Goal: Task Accomplishment & Management: Complete application form

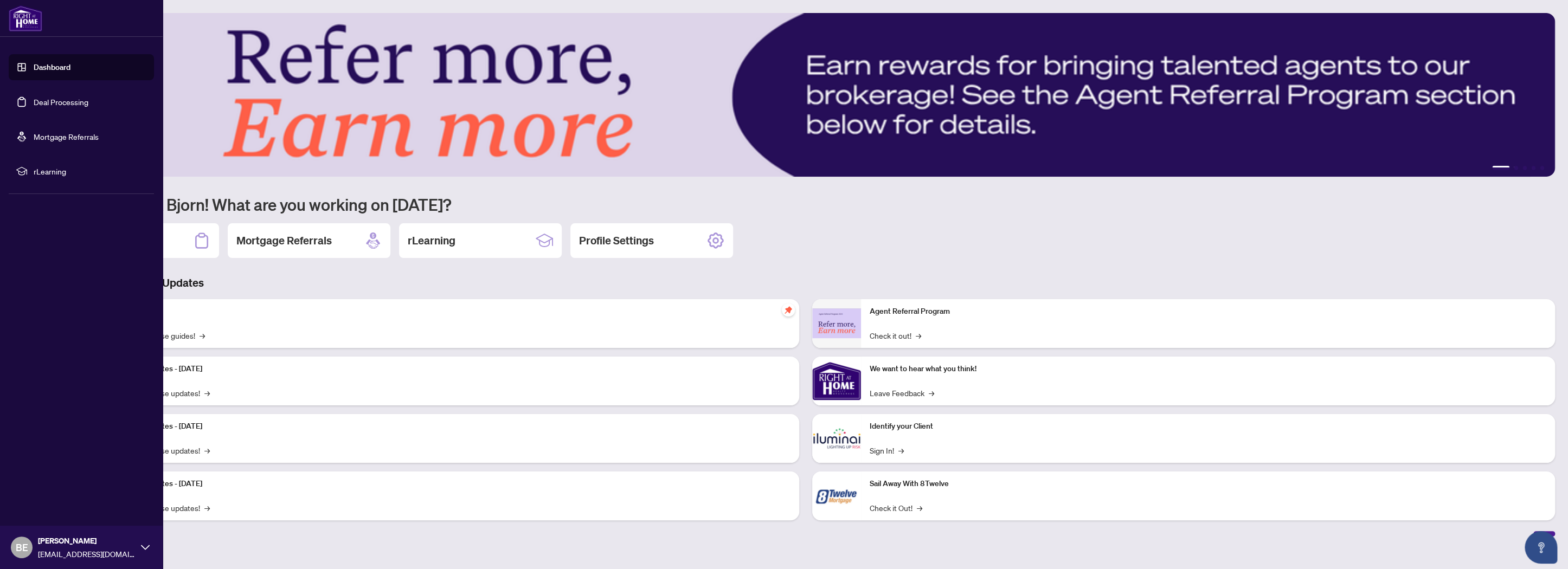
click at [33, 100] on link "Deal Processing" at bounding box center [61, 102] width 55 height 10
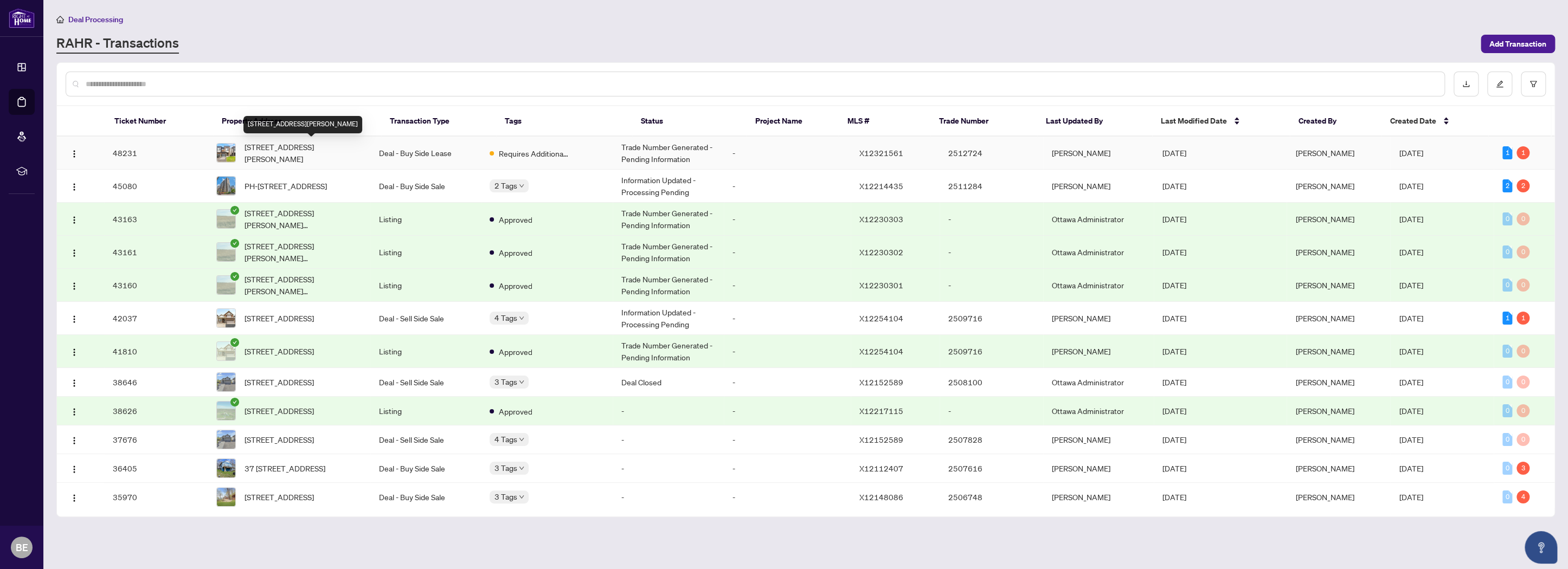
click at [337, 145] on span "[STREET_ADDRESS][PERSON_NAME]" at bounding box center [303, 153] width 117 height 24
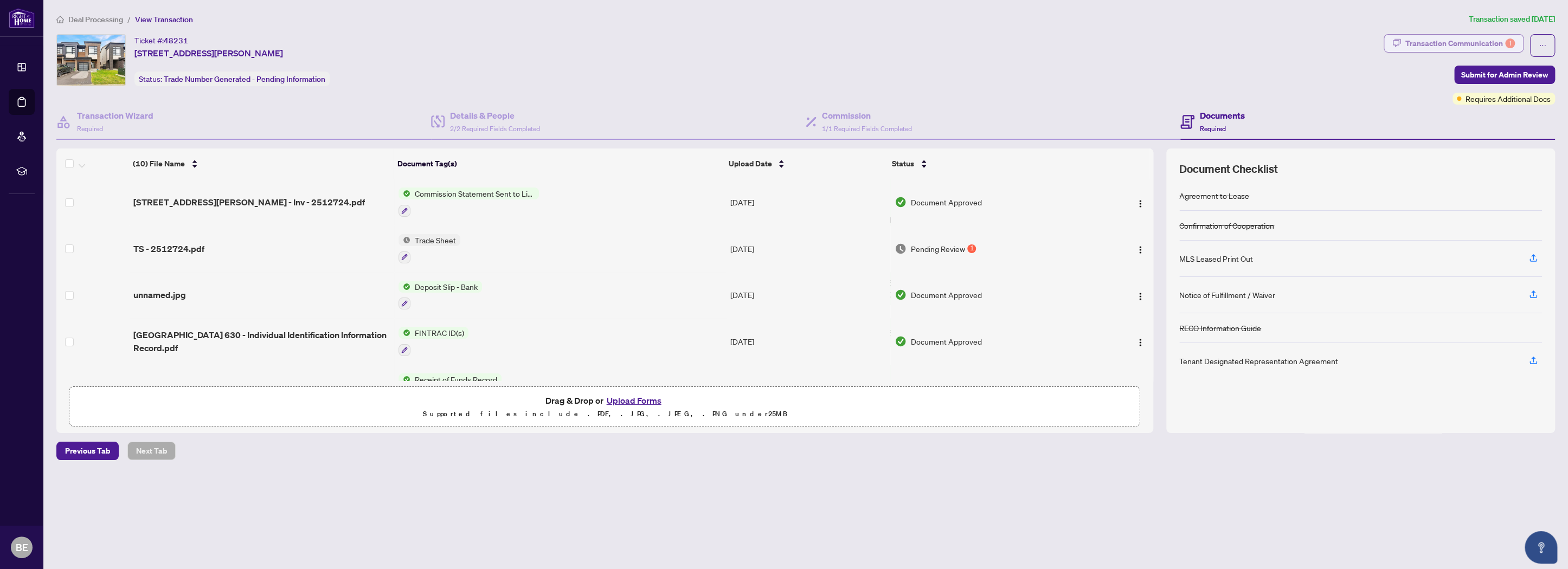
click at [1439, 47] on div "Transaction Communication 1" at bounding box center [1460, 43] width 110 height 18
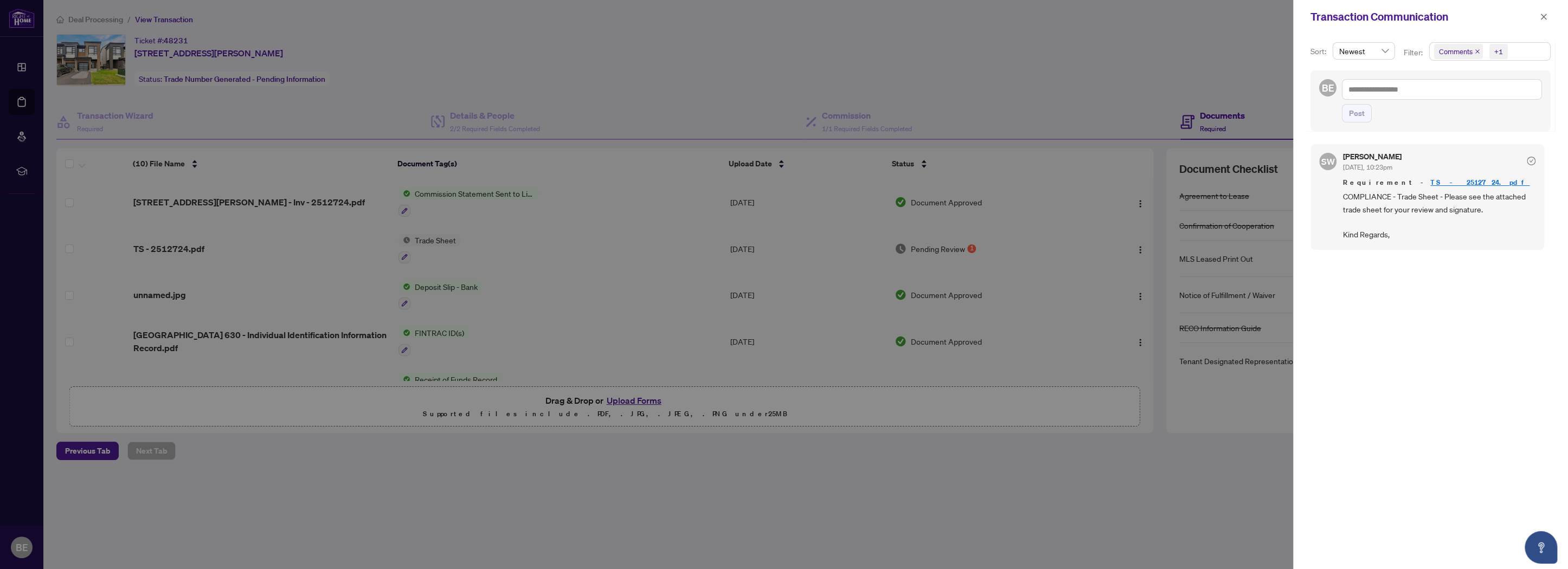
click at [1109, 69] on div at bounding box center [784, 284] width 1568 height 569
click at [1542, 19] on span "button" at bounding box center [1544, 16] width 7 height 18
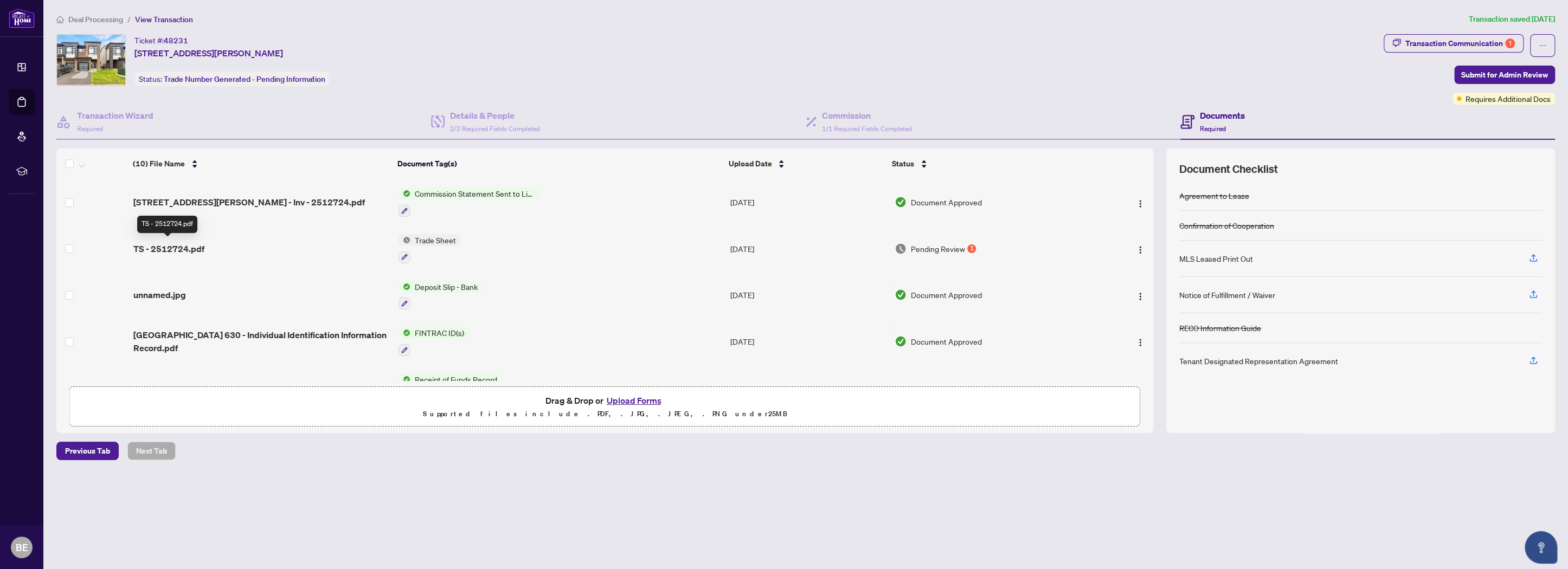
click at [181, 247] on span "TS - 2512724.pdf" at bounding box center [169, 248] width 71 height 13
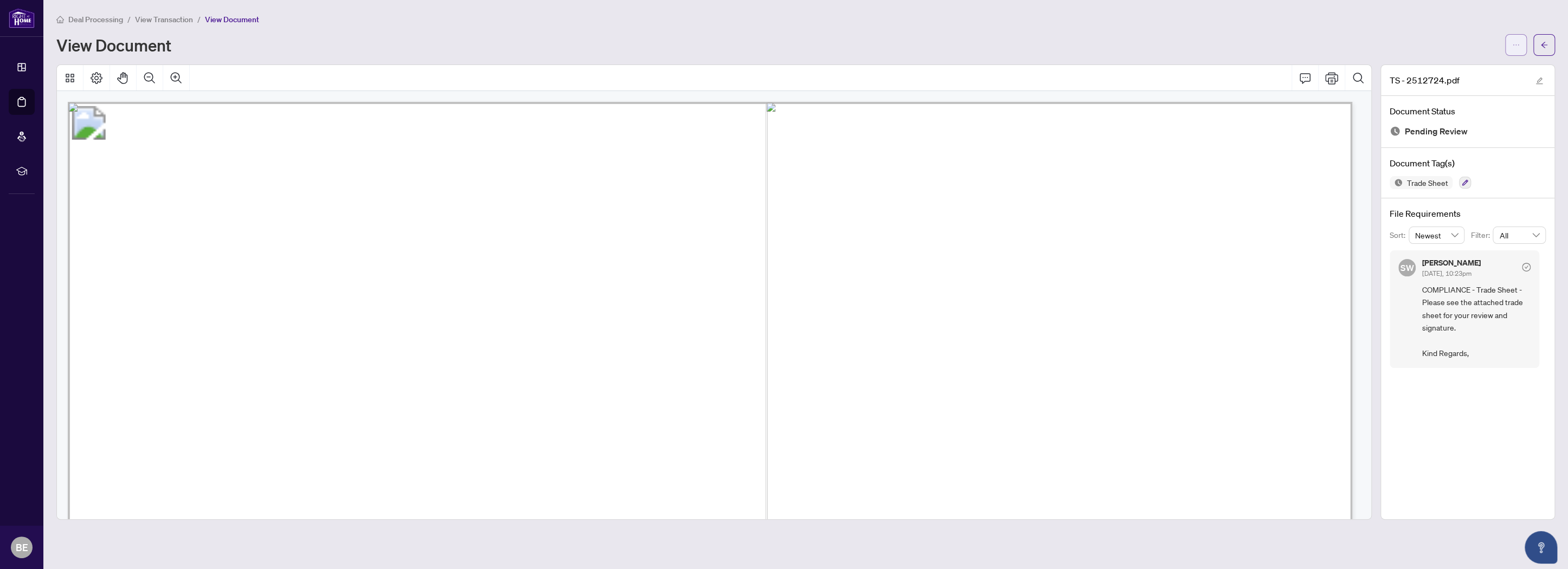
click at [1508, 43] on button "button" at bounding box center [1516, 45] width 22 height 22
click at [1472, 66] on span "Download" at bounding box center [1477, 68] width 82 height 12
click at [167, 21] on span "View Transaction" at bounding box center [164, 19] width 58 height 10
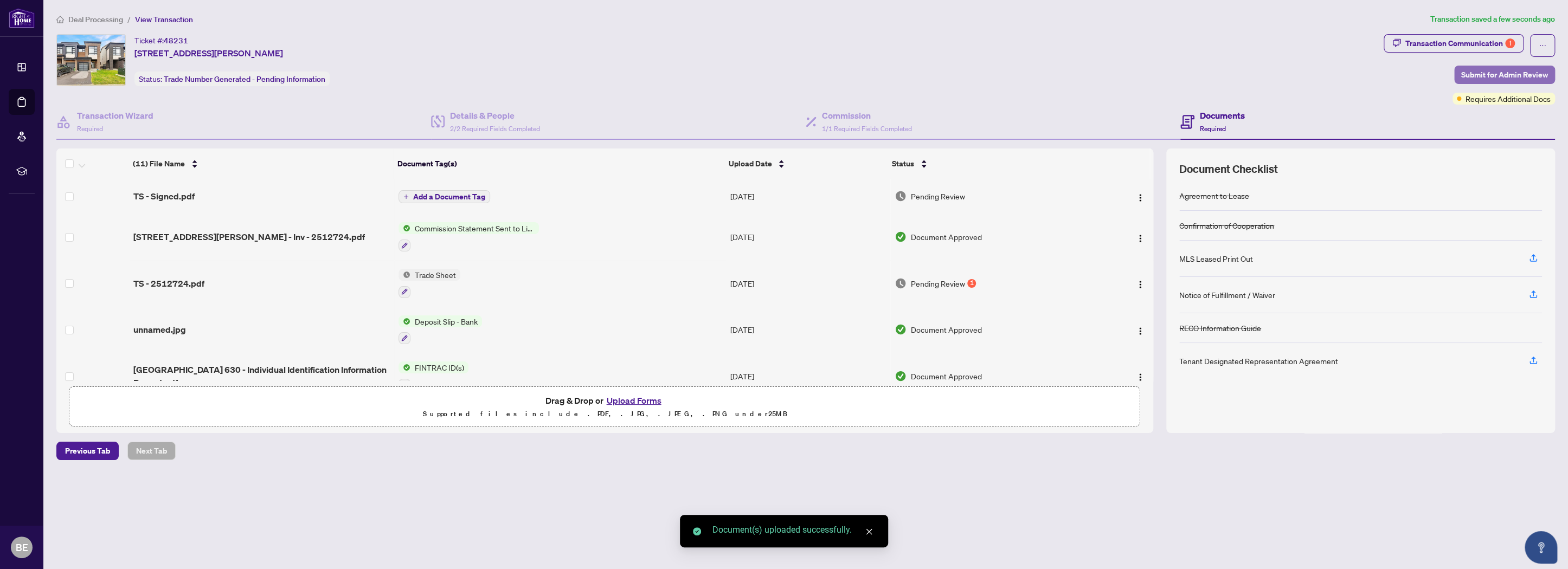
click at [1486, 71] on span "Submit for Admin Review" at bounding box center [1505, 75] width 87 height 18
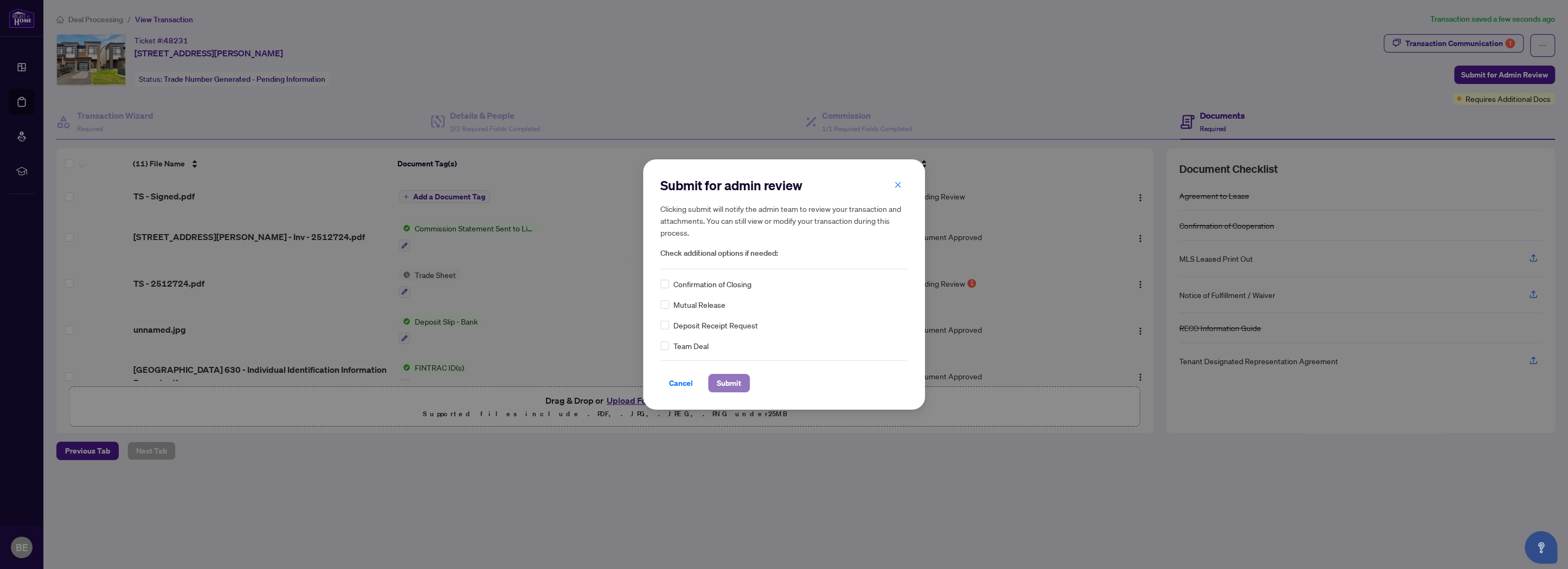
click at [725, 379] on span "Submit" at bounding box center [729, 383] width 24 height 18
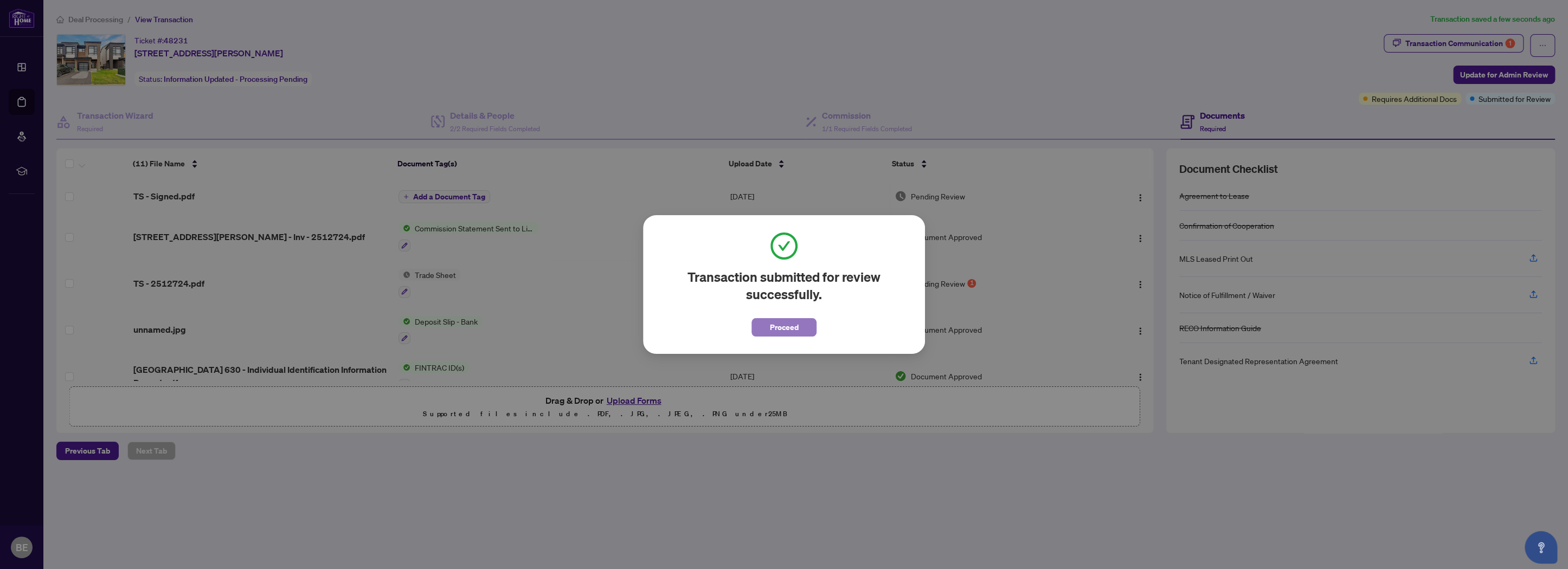
click at [796, 327] on span "Proceed" at bounding box center [784, 327] width 29 height 18
